Goal: Task Accomplishment & Management: Complete application form

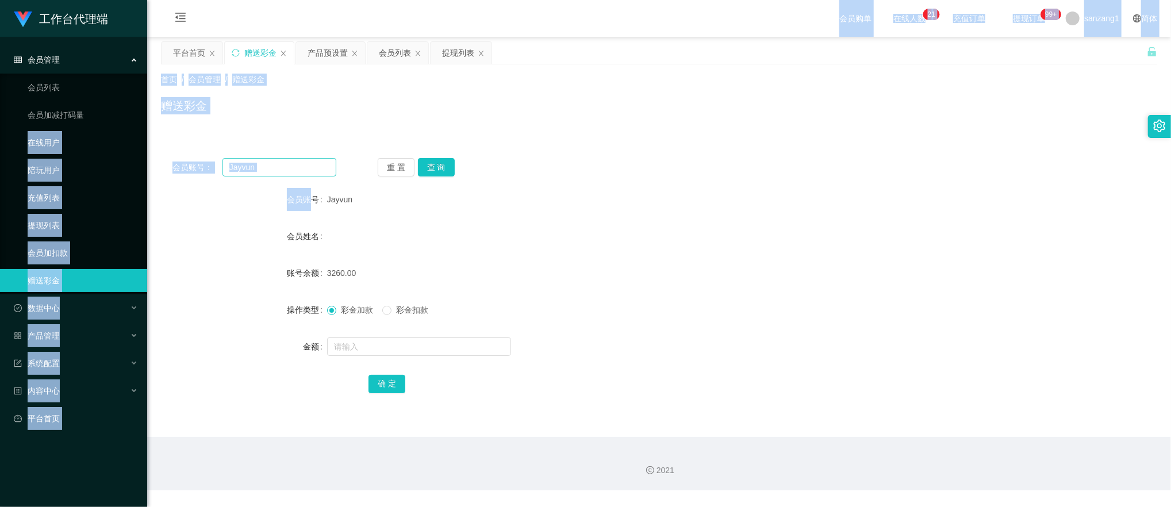
drag, startPoint x: 346, startPoint y: 158, endPoint x: 309, endPoint y: 166, distance: 37.2
click at [345, 158] on div "会员账号： [PERSON_NAME] 重 置 查 询" at bounding box center [659, 167] width 996 height 18
click at [278, 169] on input "Jayvun" at bounding box center [280, 167] width 114 height 18
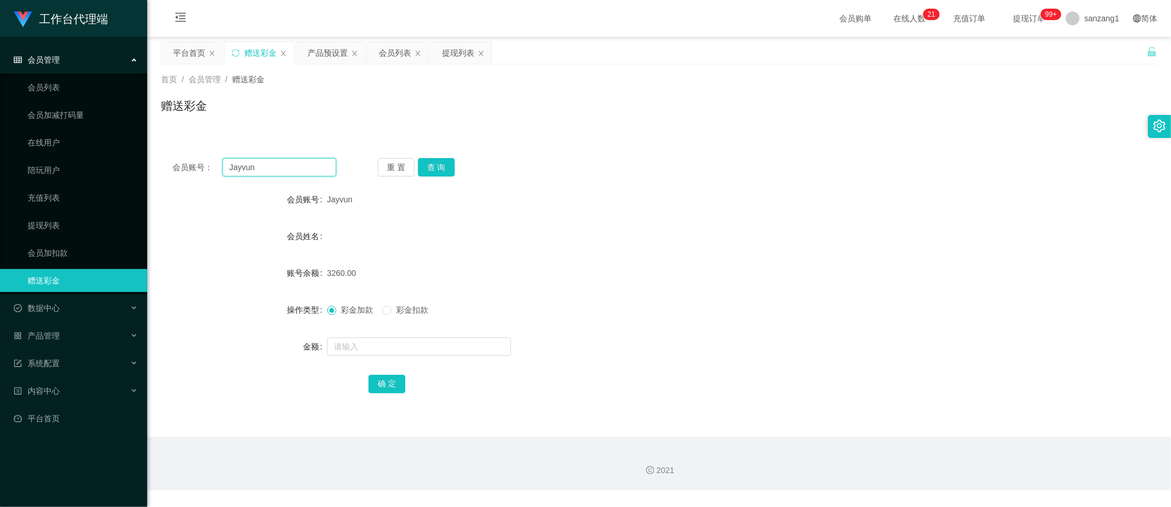
drag, startPoint x: 278, startPoint y: 169, endPoint x: 212, endPoint y: 168, distance: 66.7
click at [212, 168] on div "会员账号： [PERSON_NAME]" at bounding box center [254, 167] width 164 height 18
paste input "Xiaolang"
type input "Xiaolang"
click at [431, 166] on button "查 询" at bounding box center [436, 167] width 37 height 18
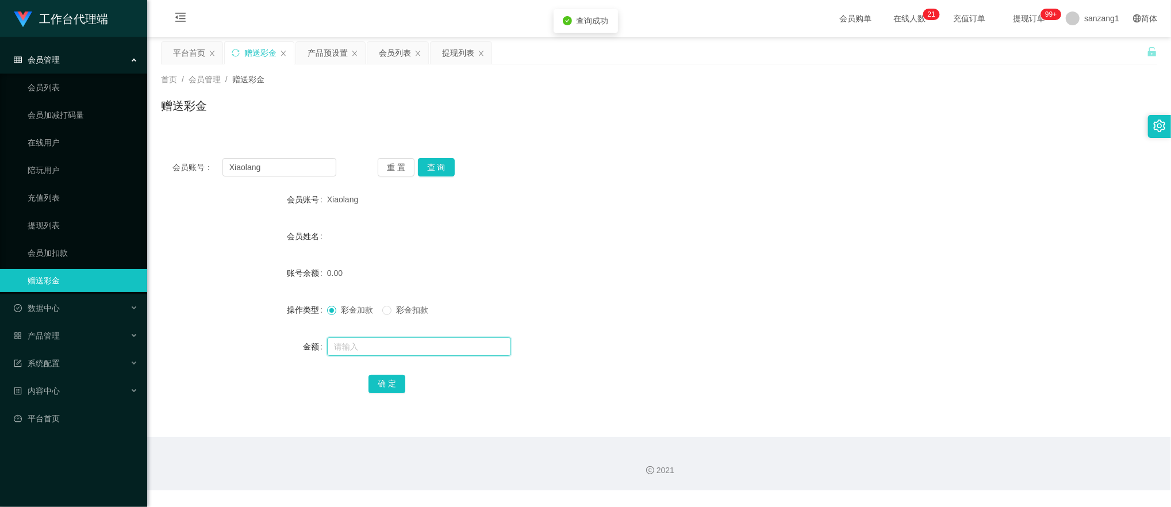
click at [352, 352] on input "text" at bounding box center [419, 346] width 184 height 18
type input "100"
click at [386, 380] on button "确 定" at bounding box center [387, 384] width 37 height 18
click at [321, 56] on div "产品预设置" at bounding box center [328, 53] width 40 height 22
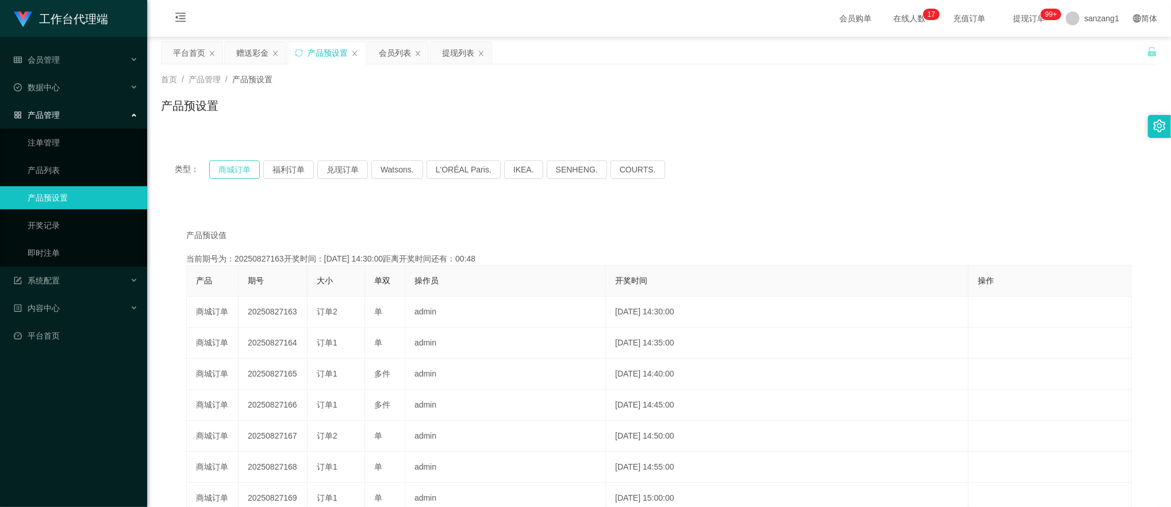
click at [240, 170] on button "商城订单" at bounding box center [234, 169] width 51 height 18
click at [232, 176] on button "商城订单" at bounding box center [234, 169] width 51 height 18
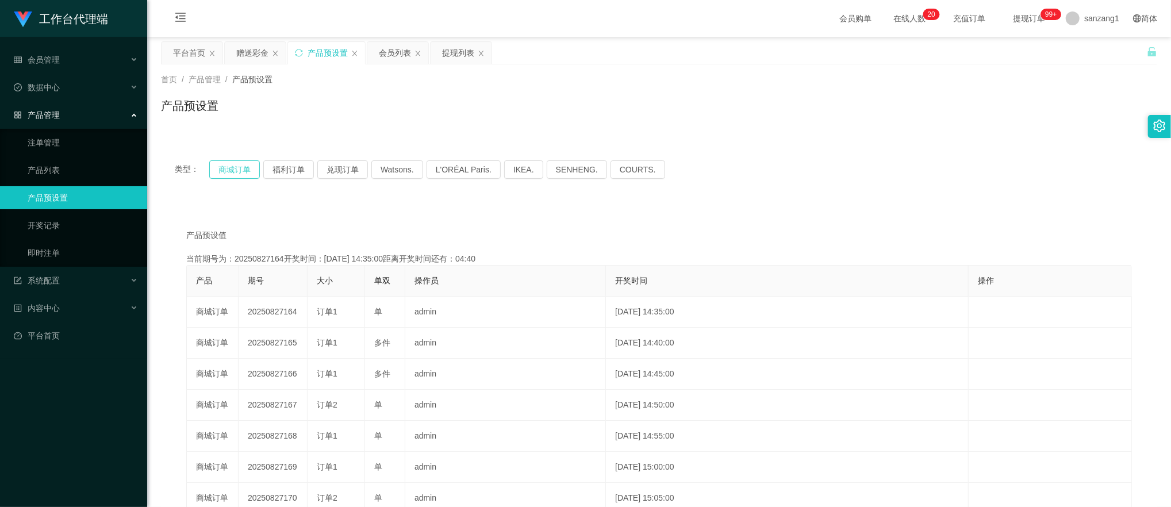
click at [238, 167] on button "商城订单" at bounding box center [234, 169] width 51 height 18
click at [254, 46] on div "赠送彩金" at bounding box center [252, 53] width 32 height 22
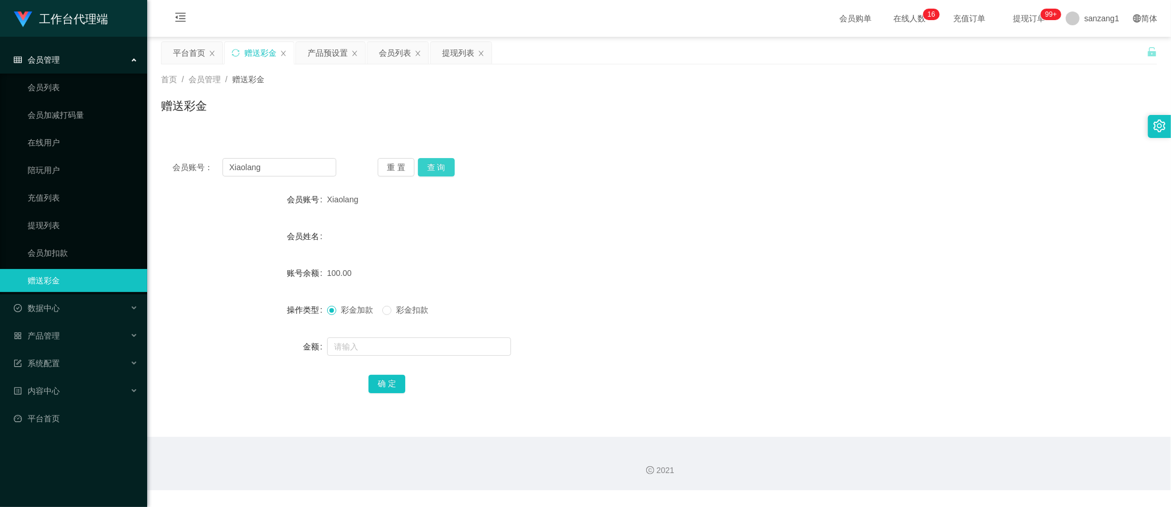
click at [427, 169] on button "查 询" at bounding box center [436, 167] width 37 height 18
click at [427, 169] on button "查 询" at bounding box center [442, 167] width 49 height 18
click at [430, 163] on button "查 询" at bounding box center [436, 167] width 37 height 18
click at [401, 313] on span "彩金扣款" at bounding box center [412, 309] width 41 height 9
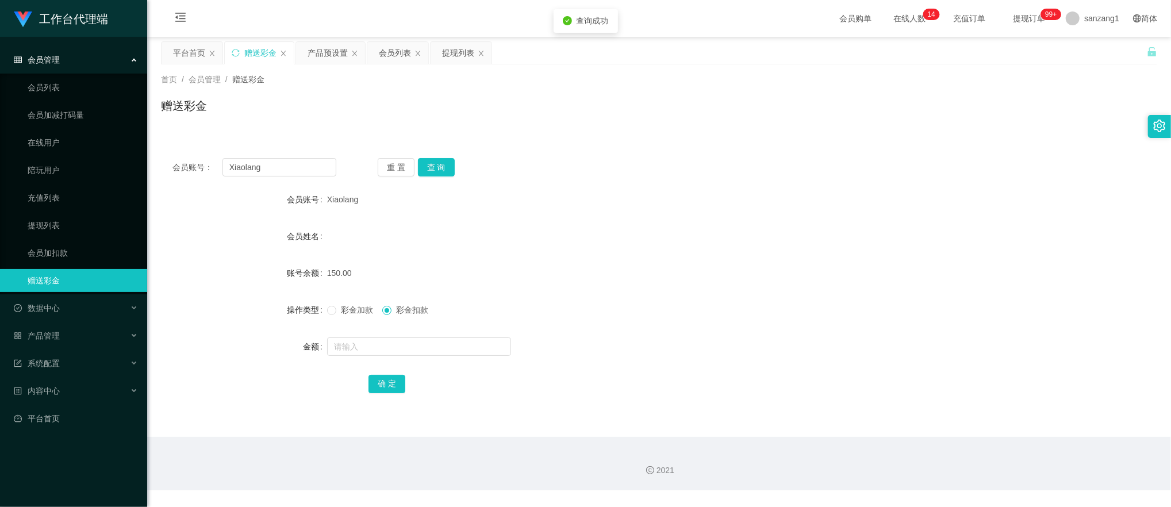
click at [376, 336] on div at bounding box center [617, 346] width 581 height 23
click at [368, 352] on input "text" at bounding box center [419, 346] width 184 height 18
type input "150"
click at [392, 382] on button "确 定" at bounding box center [387, 384] width 37 height 18
drag, startPoint x: 274, startPoint y: 168, endPoint x: 166, endPoint y: 152, distance: 108.7
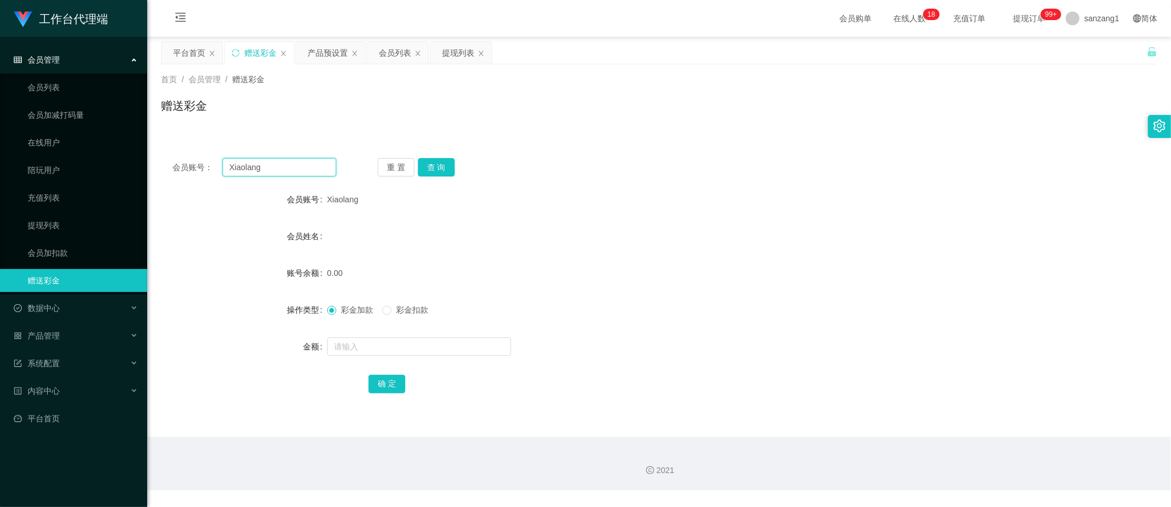
click at [166, 152] on div "会员账号： Xiaolang 重 置 查 询 会员账号 Xiaolang 会员姓名 账号余额 0.00 操作类型 彩金加款 彩金扣款 金额 确 定" at bounding box center [659, 284] width 996 height 274
paste input "81909973"
type input "81909973"
click at [442, 157] on div "会员账号： 81909973 重 置 查 询 会员账号 Xiaolang 会员姓名 账号余额 0.00 操作类型 彩金加款 彩金扣款 金额 确 定" at bounding box center [659, 284] width 996 height 274
click at [440, 168] on button "查 询" at bounding box center [436, 167] width 37 height 18
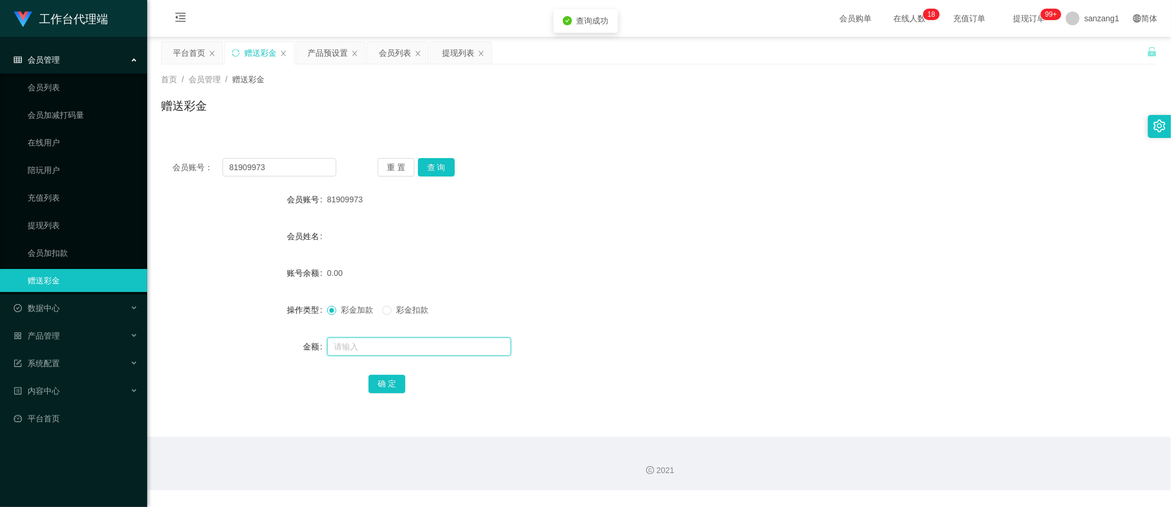
click at [336, 338] on input "text" at bounding box center [419, 346] width 184 height 18
type input "100"
click at [396, 385] on button "确 定" at bounding box center [387, 384] width 37 height 18
click at [327, 55] on div "产品预设置" at bounding box center [328, 53] width 40 height 22
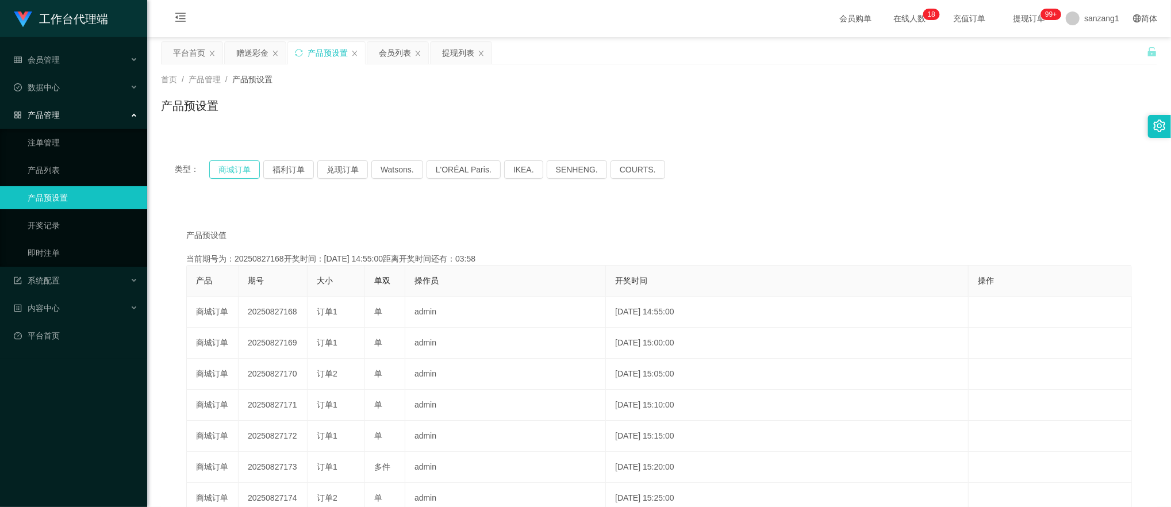
click at [240, 175] on button "商城订单" at bounding box center [234, 169] width 51 height 18
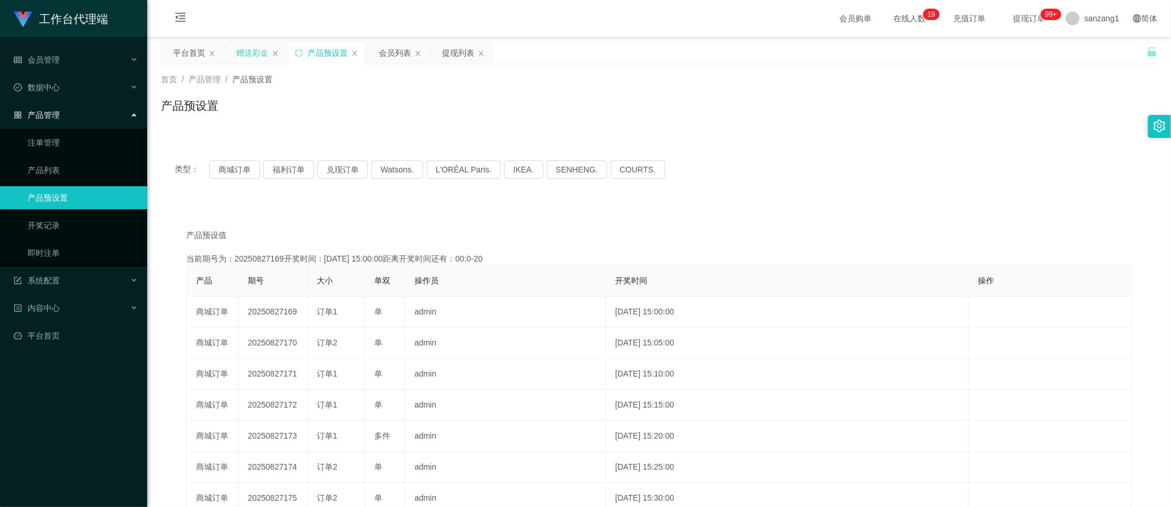
click at [260, 56] on div "赠送彩金" at bounding box center [252, 53] width 32 height 22
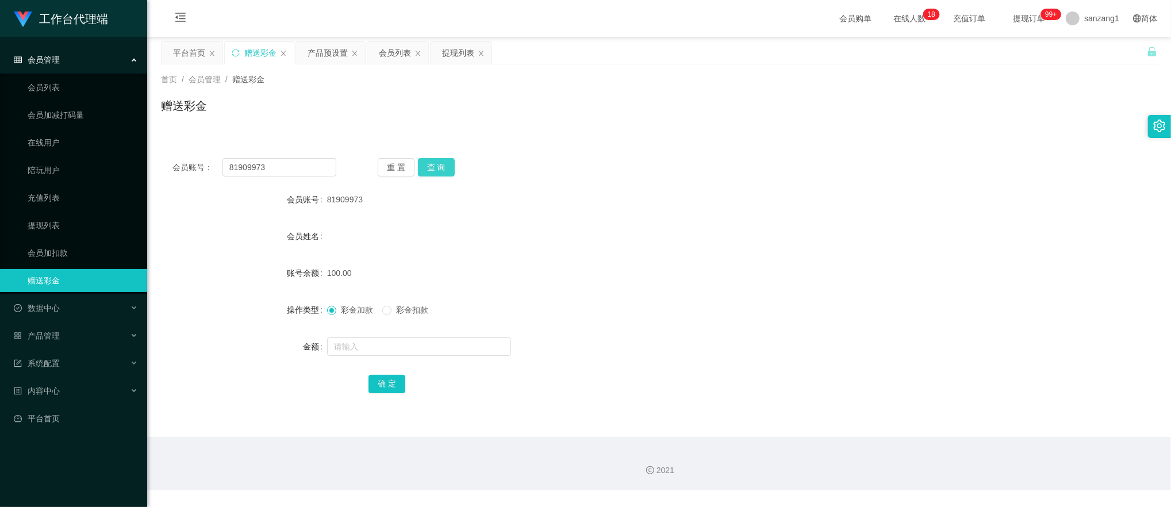
click at [435, 166] on button "查 询" at bounding box center [436, 167] width 37 height 18
click at [392, 309] on span at bounding box center [386, 310] width 9 height 9
click at [352, 346] on input "text" at bounding box center [419, 346] width 184 height 18
type input "150"
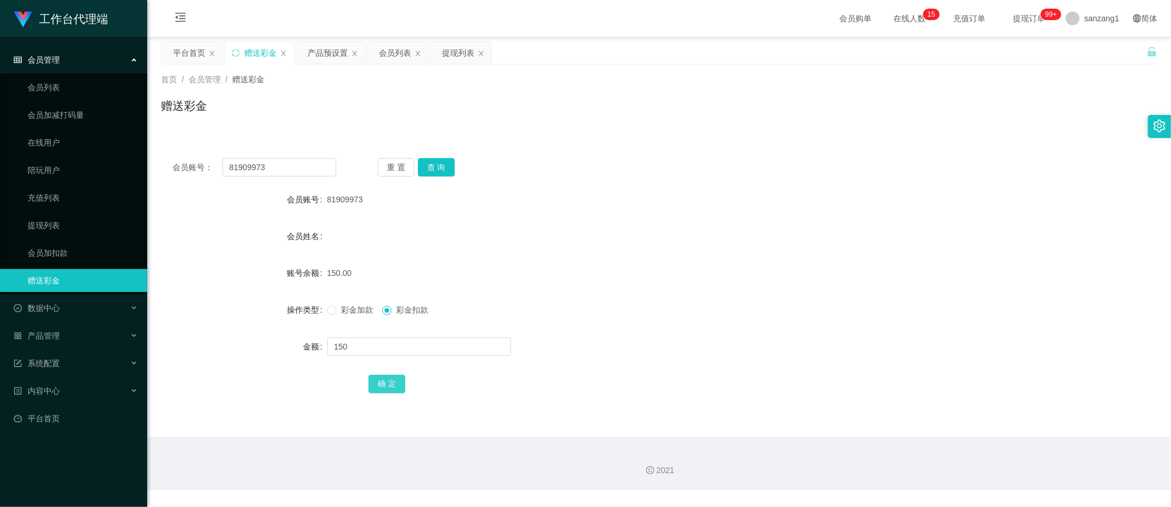
click at [394, 385] on button "确 定" at bounding box center [387, 384] width 37 height 18
click at [334, 311] on span at bounding box center [331, 310] width 9 height 9
